Goal: Task Accomplishment & Management: Use online tool/utility

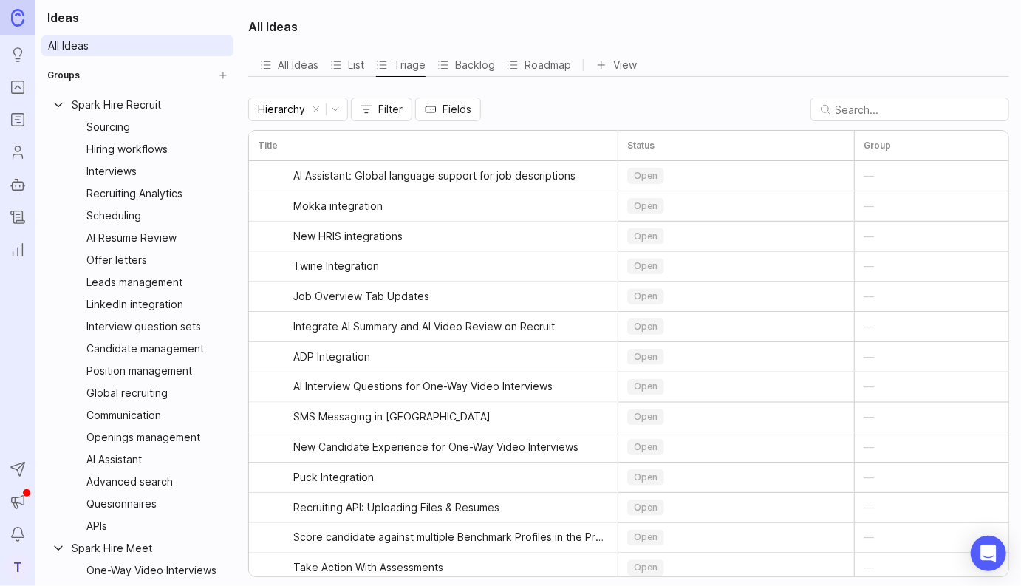
click at [640, 103] on div "Hierarchy Filter Fields" at bounding box center [628, 110] width 761 height 24
click at [60, 111] on icon "Collapse Spark Hire Recruit" at bounding box center [58, 105] width 15 height 15
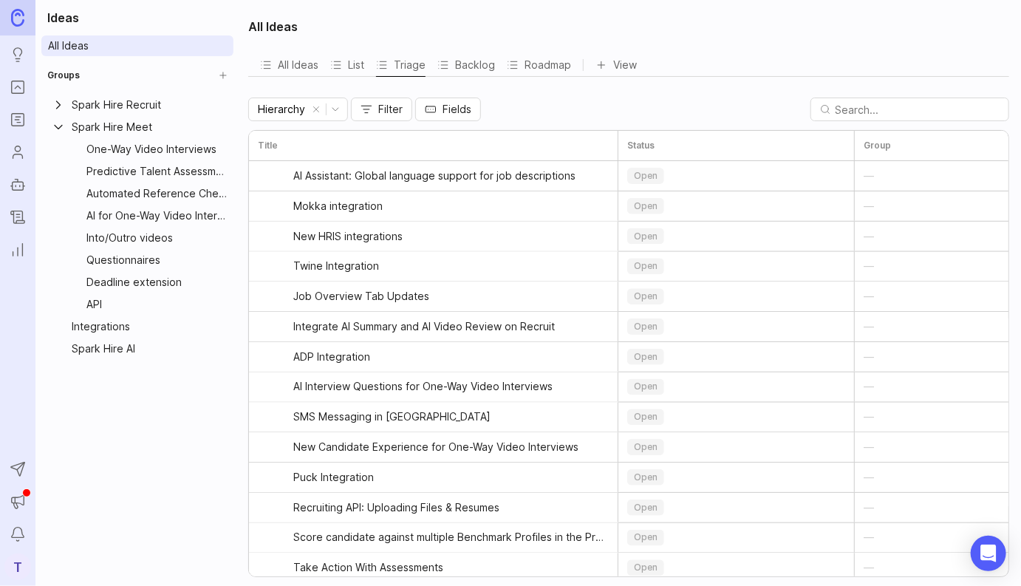
click at [59, 129] on icon "Collapse Spark Hire Meet" at bounding box center [58, 127] width 15 height 15
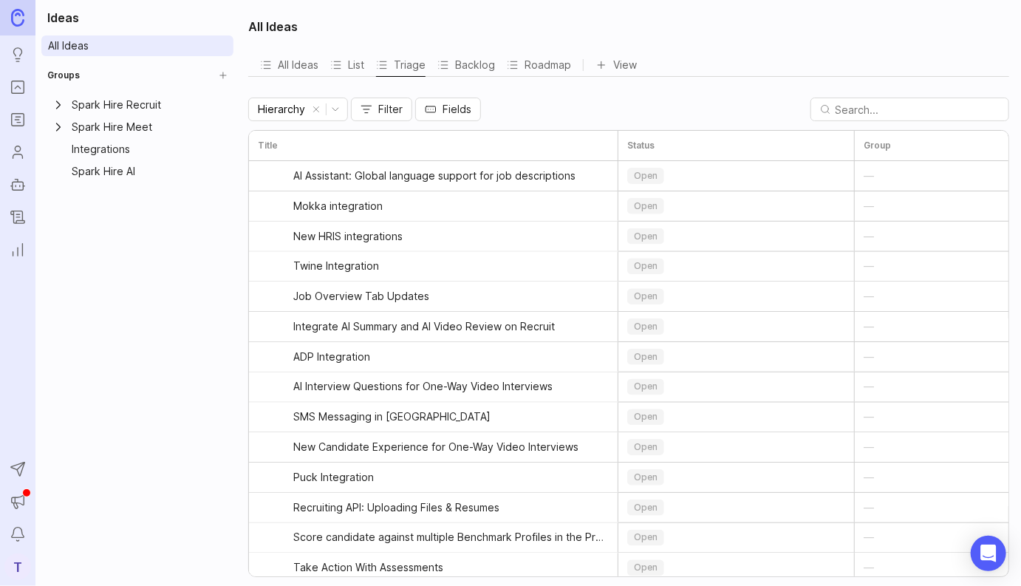
click at [59, 107] on icon "Expand Spark Hire Recruit" at bounding box center [58, 105] width 15 height 15
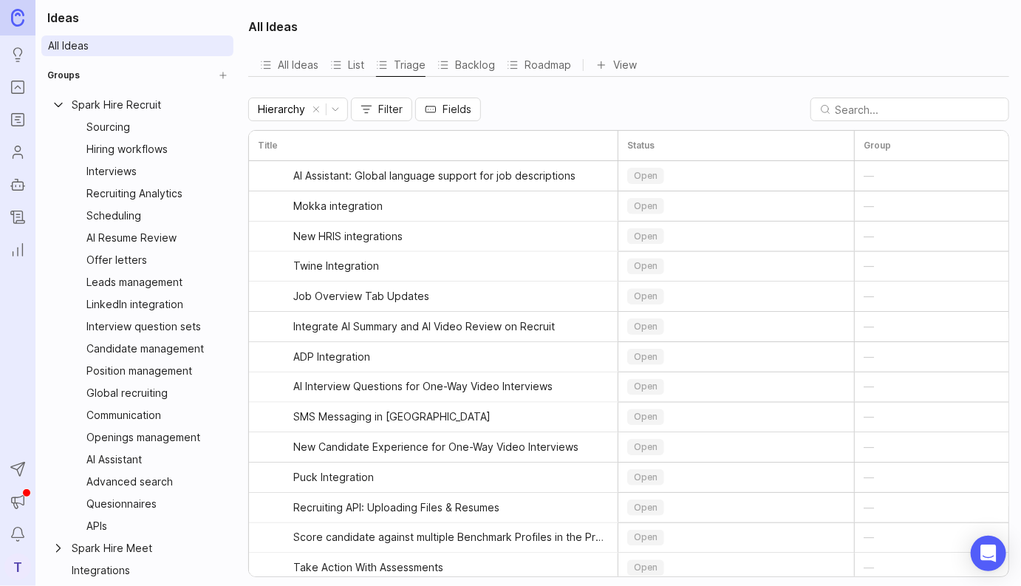
click at [112, 43] on link "All Ideas" at bounding box center [137, 45] width 192 height 21
click at [543, 122] on div "All Ideas All Ideas List Triage Backlog Roadmap View To pick up a draggable ite…" at bounding box center [630, 293] width 782 height 586
click at [290, 64] on button "All Ideas" at bounding box center [289, 64] width 58 height 23
click at [407, 178] on span "AI Assistant: Global language support for job descriptions" at bounding box center [434, 176] width 282 height 15
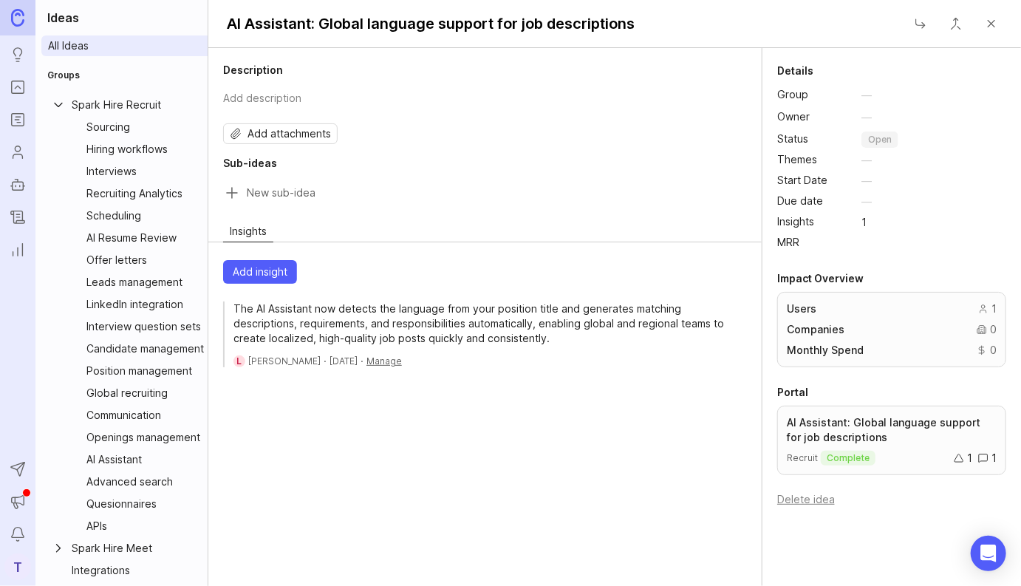
click at [993, 21] on button "Close" at bounding box center [992, 24] width 30 height 30
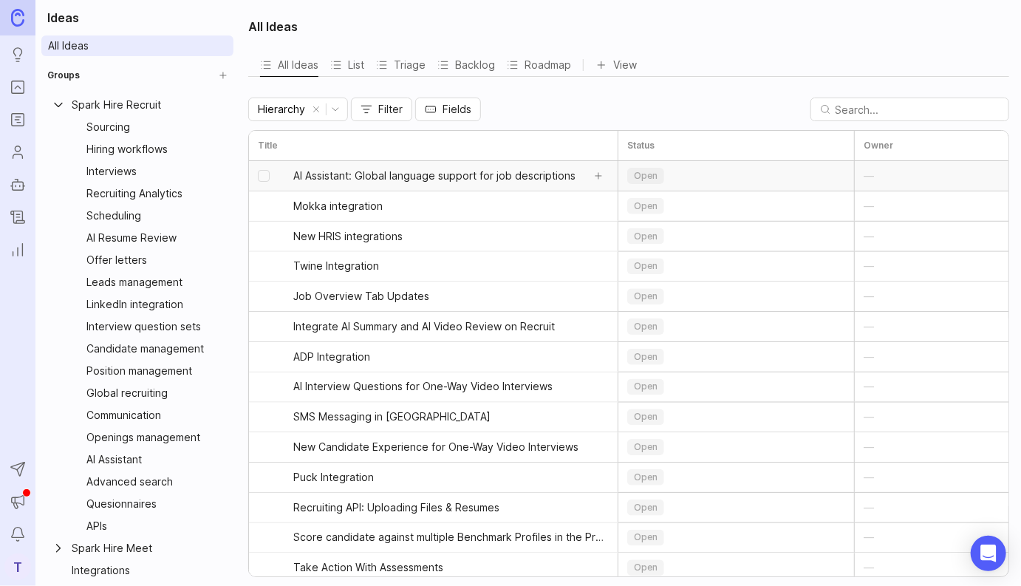
click at [258, 176] on input "select post" at bounding box center [264, 176] width 12 height 12
checkbox input "true"
click at [262, 208] on input "select post" at bounding box center [264, 206] width 12 height 12
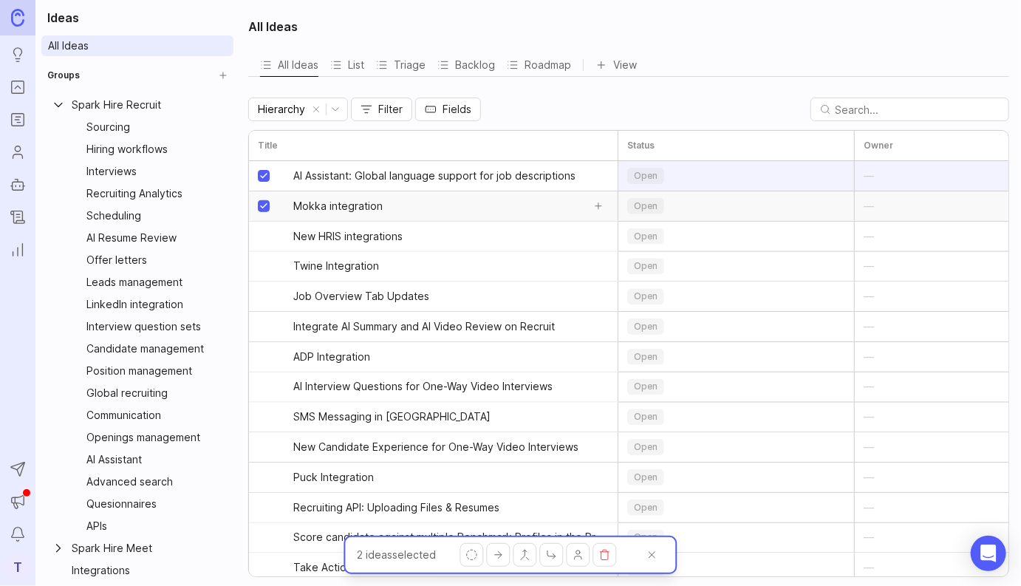
click at [263, 207] on input "select post" at bounding box center [264, 206] width 12 height 12
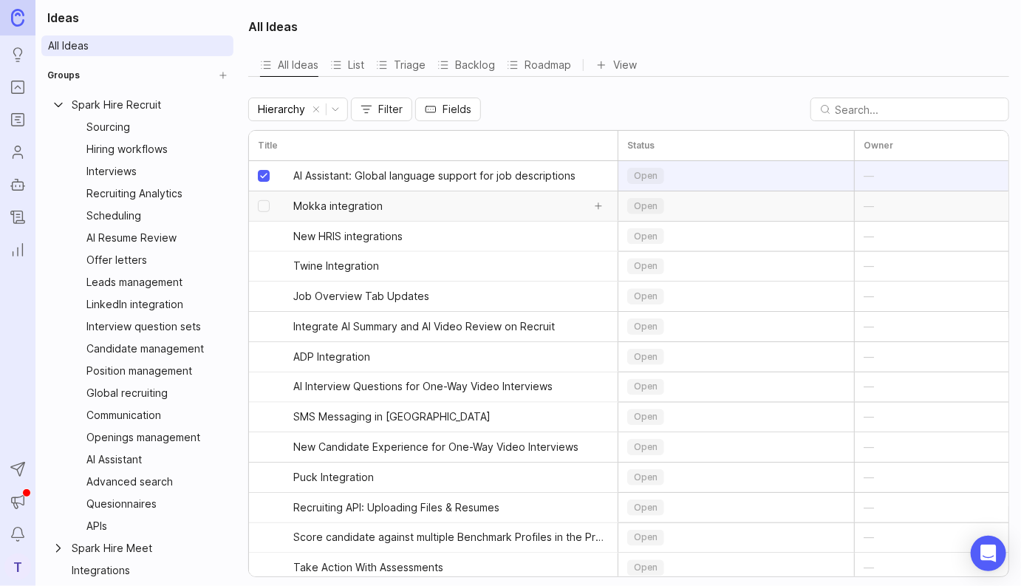
click at [263, 207] on input "select post" at bounding box center [264, 206] width 12 height 12
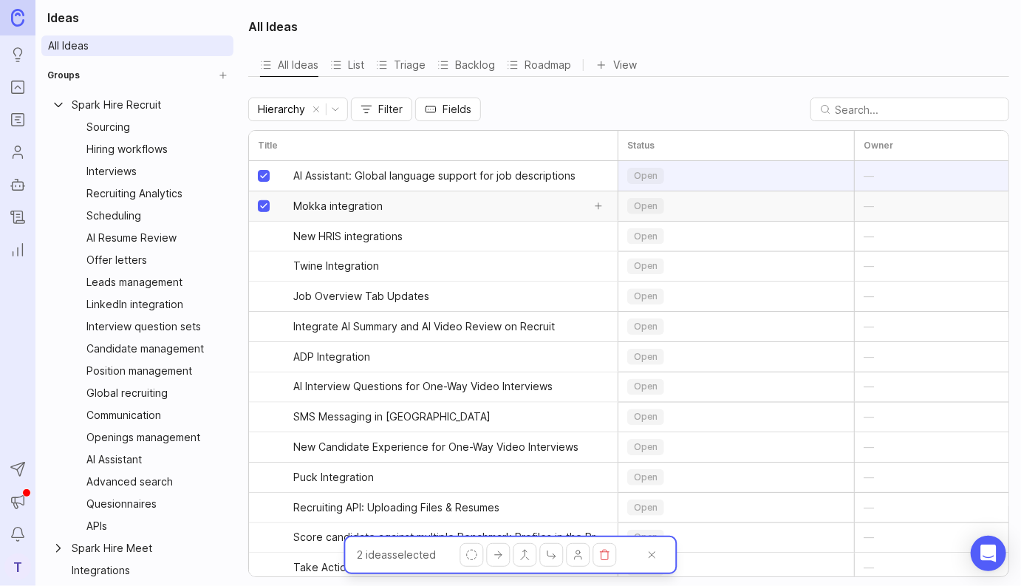
click at [265, 204] on input "select post" at bounding box center [264, 206] width 12 height 12
checkbox input "false"
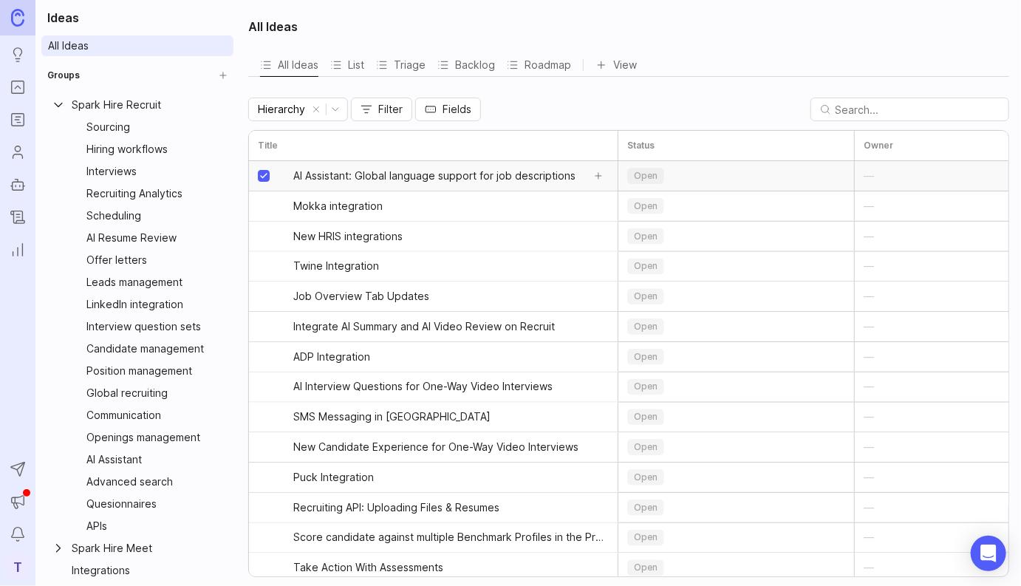
click at [264, 174] on input "select post" at bounding box center [264, 176] width 12 height 12
checkbox input "false"
click at [262, 145] on h3 "Title" at bounding box center [268, 145] width 20 height 15
click at [338, 112] on html "Ideas Portal Roadmaps Users Autopilot Changelog Reporting Send to Autopilot Ann…" at bounding box center [510, 293] width 1021 height 586
click at [295, 170] on div "Owner" at bounding box center [298, 165] width 92 height 25
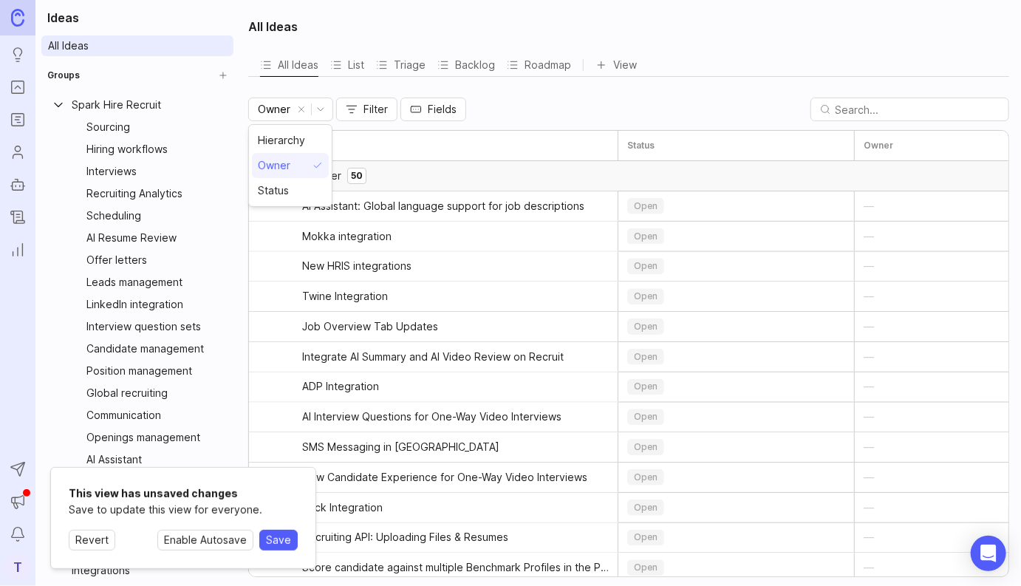
click at [324, 111] on html "Ideas Portal Roadmaps Users Autopilot Changelog Reporting Send to Autopilot Ann…" at bounding box center [510, 293] width 1021 height 586
click at [288, 144] on div "Hierarchy" at bounding box center [281, 140] width 47 height 16
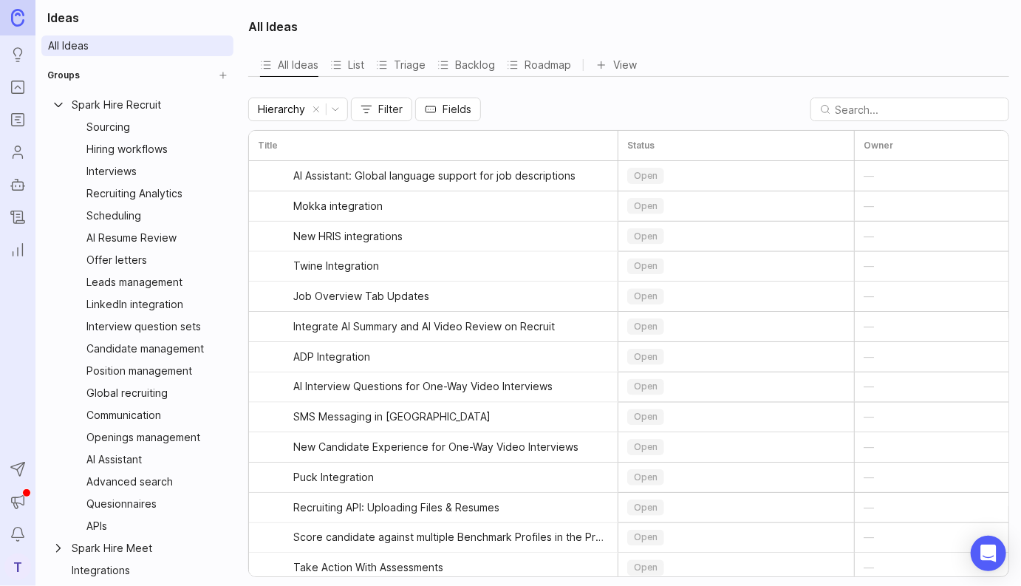
click at [526, 112] on div "Hierarchy Filter Fields" at bounding box center [628, 110] width 761 height 24
click at [614, 66] on button "View" at bounding box center [616, 64] width 41 height 23
click at [603, 89] on div "All Ideas All Ideas List Triage Backlog Roadmap View To pick up a draggable ite…" at bounding box center [630, 293] width 782 height 586
click at [600, 175] on button "Add sub-idea" at bounding box center [598, 176] width 21 height 21
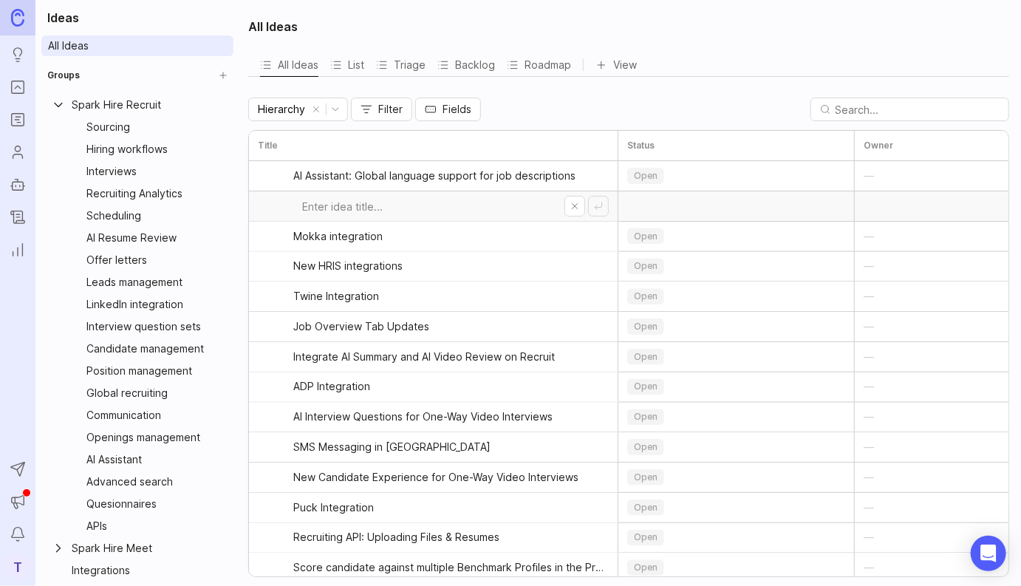
click at [575, 208] on button "Cancel" at bounding box center [575, 206] width 21 height 21
click at [531, 113] on div "Hierarchy Filter Fields" at bounding box center [628, 110] width 761 height 24
click at [539, 92] on div "All Ideas All Ideas List Triage Backlog Roadmap View To pick up a draggable ite…" at bounding box center [630, 293] width 782 height 586
